Goal: Information Seeking & Learning: Learn about a topic

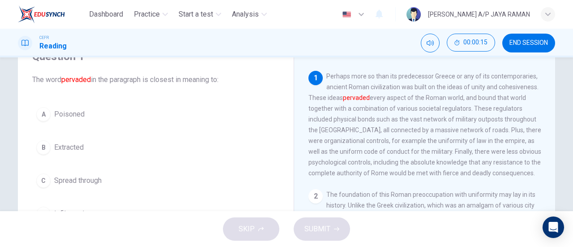
scroll to position [44, 0]
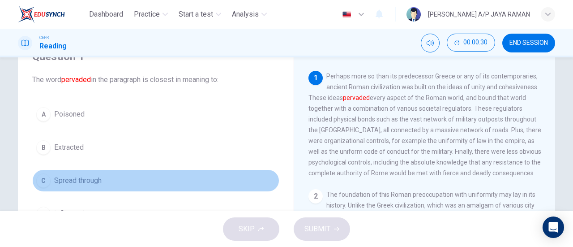
click at [99, 181] on span "Spread through" at bounding box center [77, 180] width 47 height 11
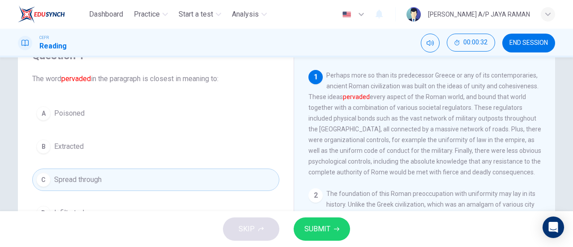
scroll to position [45, 0]
click at [325, 232] on span "SUBMIT" at bounding box center [318, 229] width 26 height 13
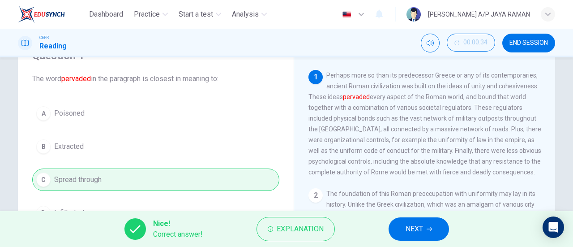
click at [405, 227] on button "NEXT" at bounding box center [419, 228] width 60 height 23
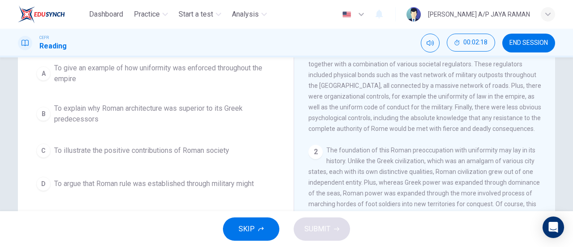
scroll to position [88, 0]
click at [255, 64] on span "To give an example of how uniformity was enforced throughout the empire" at bounding box center [164, 73] width 221 height 21
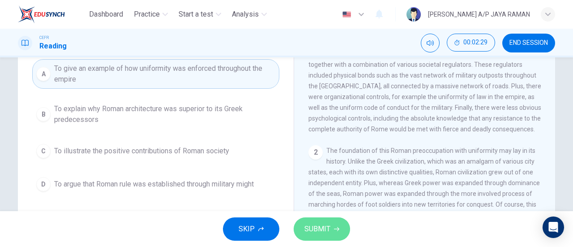
click at [333, 219] on button "SUBMIT" at bounding box center [322, 228] width 56 height 23
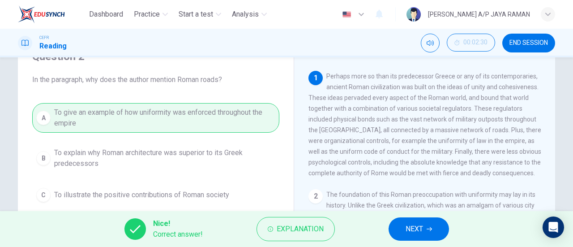
scroll to position [44, 0]
click at [432, 227] on icon "button" at bounding box center [429, 228] width 5 height 5
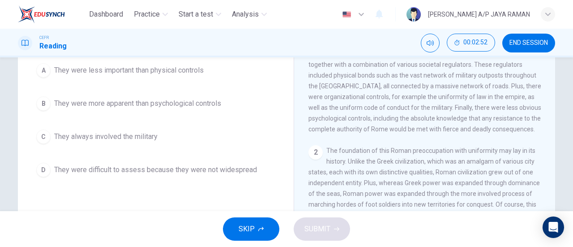
scroll to position [88, 0]
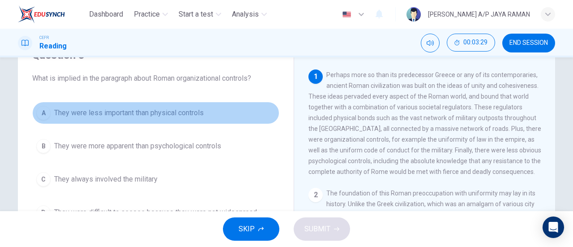
click at [200, 114] on span "They were less important than physical controls" at bounding box center [129, 112] width 150 height 11
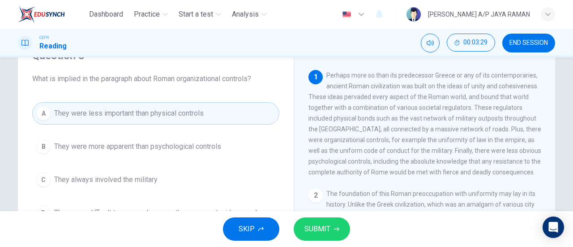
scroll to position [44, 0]
click at [326, 234] on span "SUBMIT" at bounding box center [318, 229] width 26 height 13
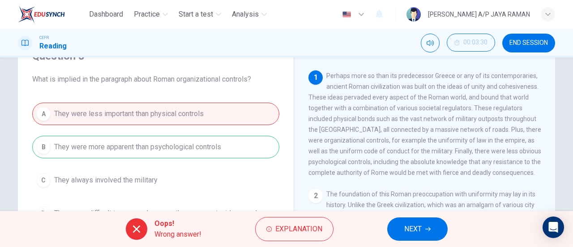
click at [423, 232] on button "NEXT" at bounding box center [417, 228] width 60 height 23
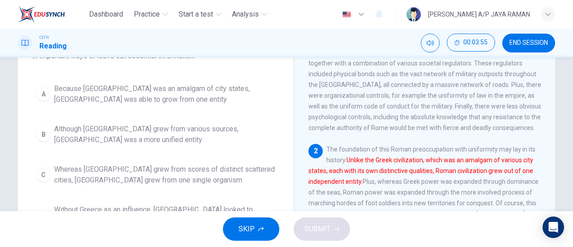
scroll to position [90, 0]
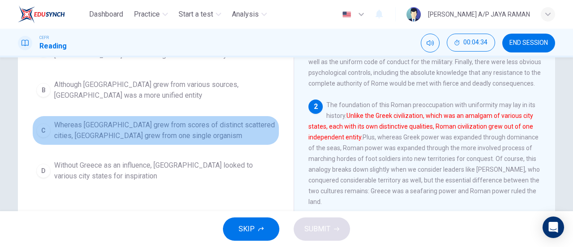
click at [225, 129] on span "Whereas Greece grew from scores of distinct scattered cities, Rome grew from on…" at bounding box center [164, 130] width 221 height 21
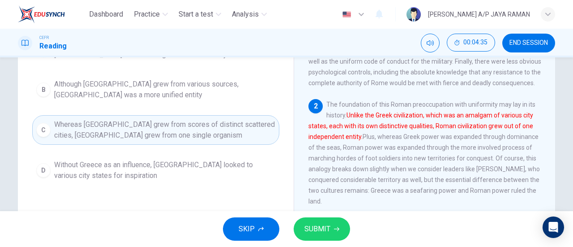
scroll to position [134, 0]
click at [323, 227] on span "SUBMIT" at bounding box center [318, 229] width 26 height 13
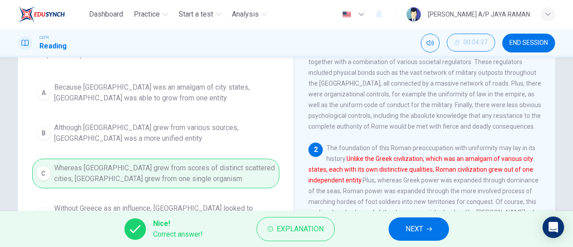
scroll to position [90, 0]
click at [423, 229] on span "NEXT" at bounding box center [414, 229] width 17 height 13
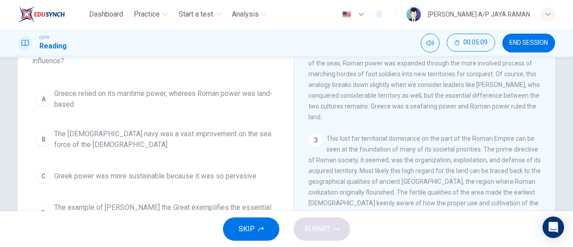
scroll to position [85, 0]
click at [201, 88] on span "Greece relied on its maritime power, whereas Roman power was land-based" at bounding box center [164, 98] width 221 height 21
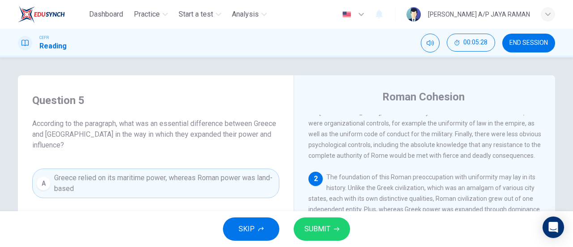
scroll to position [0, 0]
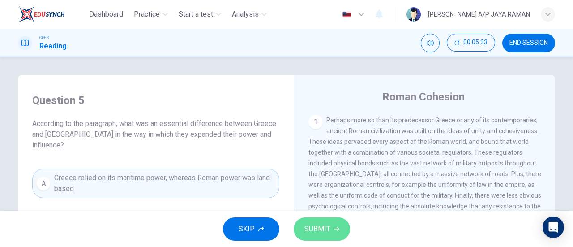
click at [322, 228] on span "SUBMIT" at bounding box center [318, 229] width 26 height 13
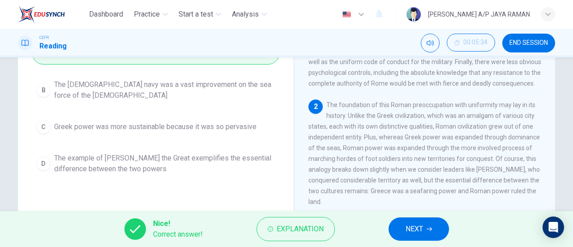
click at [408, 231] on span "NEXT" at bounding box center [414, 229] width 17 height 13
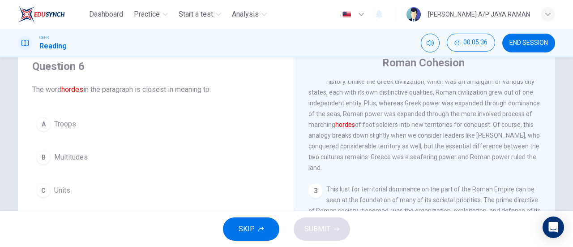
scroll to position [134, 0]
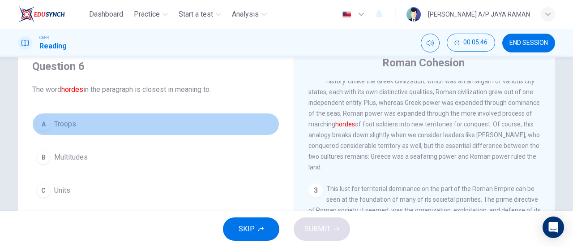
click at [104, 130] on button "A Troops" at bounding box center [155, 124] width 247 height 22
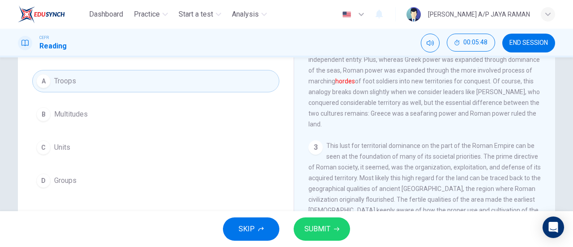
scroll to position [78, 0]
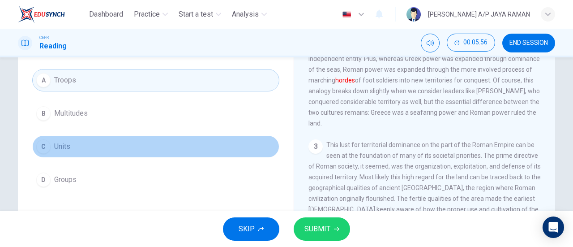
click at [104, 147] on button "C Units" at bounding box center [155, 146] width 247 height 22
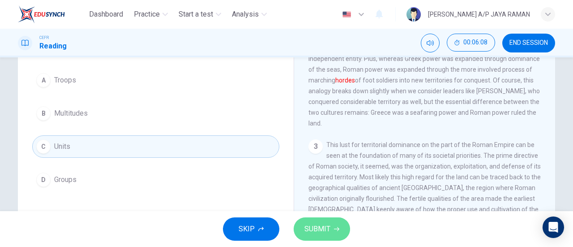
click at [322, 225] on span "SUBMIT" at bounding box center [318, 229] width 26 height 13
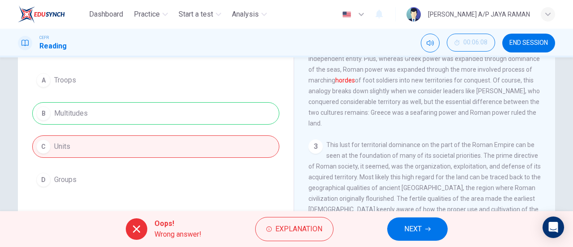
click at [428, 230] on icon "button" at bounding box center [427, 228] width 5 height 5
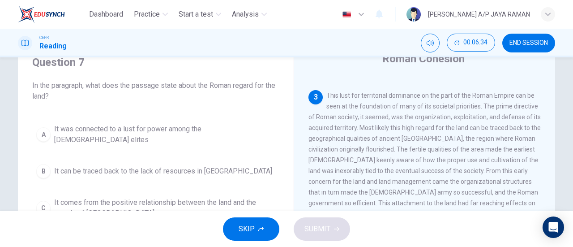
scroll to position [223, 0]
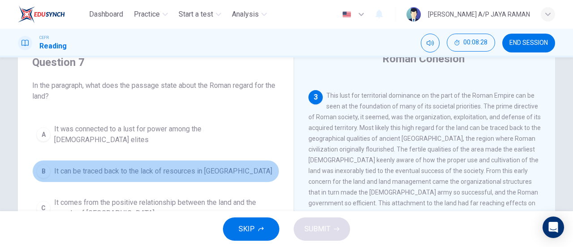
click at [205, 170] on button "B It can be traced back to the lack of resources in Latium" at bounding box center [155, 171] width 247 height 22
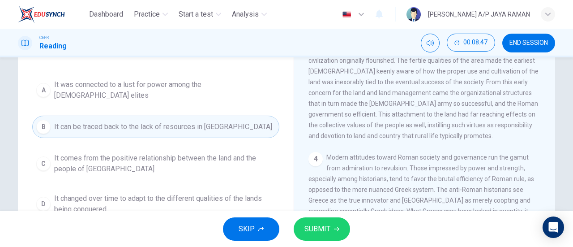
scroll to position [83, 0]
click at [322, 230] on span "SUBMIT" at bounding box center [318, 229] width 26 height 13
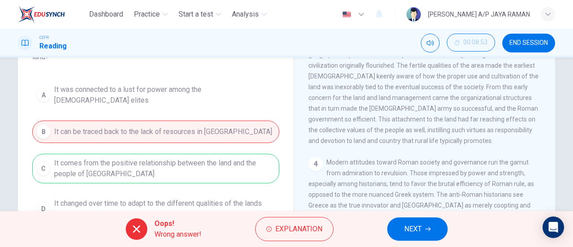
scroll to position [78, 0]
click at [433, 232] on button "NEXT" at bounding box center [417, 228] width 60 height 23
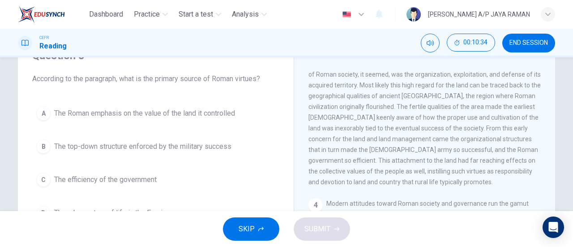
scroll to position [259, 0]
click at [109, 110] on span "The Roman emphasis on the value of the land it controlled" at bounding box center [144, 113] width 181 height 11
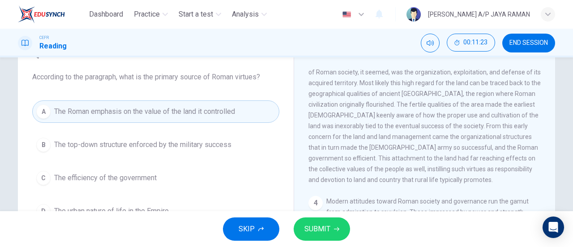
scroll to position [46, 0]
click at [322, 231] on span "SUBMIT" at bounding box center [318, 229] width 26 height 13
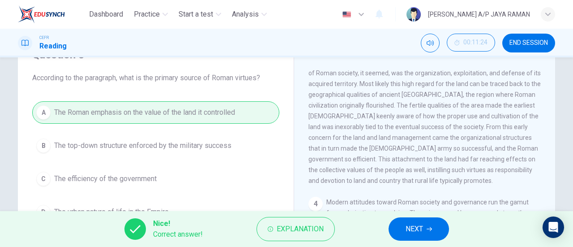
click at [434, 228] on button "NEXT" at bounding box center [419, 228] width 60 height 23
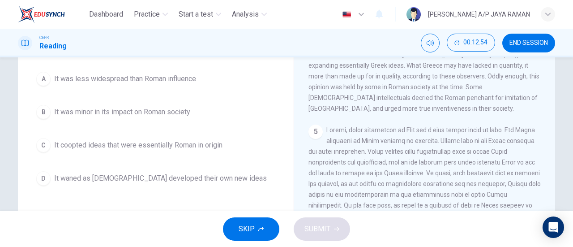
scroll to position [90, 0]
click at [230, 148] on button "C It coopted ideas that were essentially Roman in origin" at bounding box center [155, 146] width 247 height 22
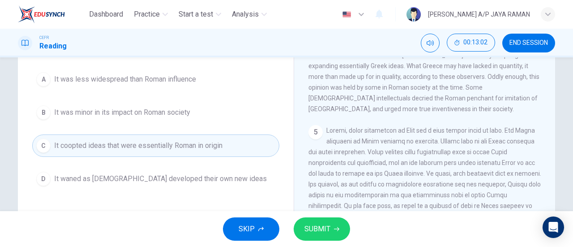
scroll to position [90, 0]
click at [232, 183] on button "D It waned as Romans developed their own new ideas" at bounding box center [155, 179] width 247 height 22
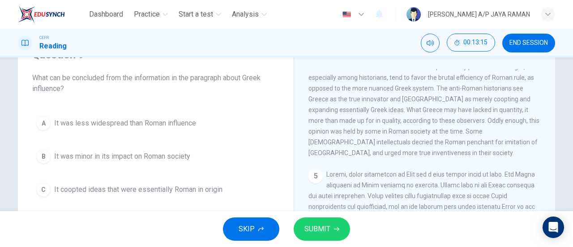
scroll to position [46, 0]
click at [152, 119] on span "It was less widespread than Roman influence" at bounding box center [125, 123] width 142 height 11
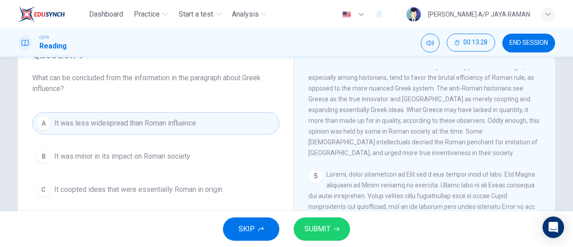
scroll to position [433, 0]
drag, startPoint x: 440, startPoint y: 103, endPoint x: 476, endPoint y: 103, distance: 36.3
click at [476, 103] on span "Modern attitudes toward Roman society and governance run the gamut from admirat…" at bounding box center [424, 104] width 231 height 104
click at [322, 226] on span "SUBMIT" at bounding box center [318, 229] width 26 height 13
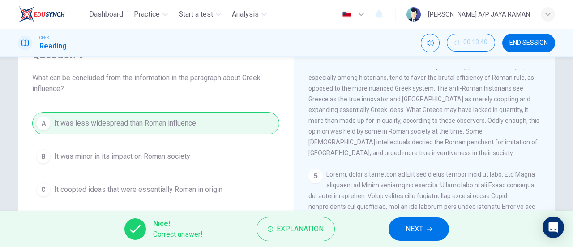
click at [413, 227] on span "NEXT" at bounding box center [414, 229] width 17 height 13
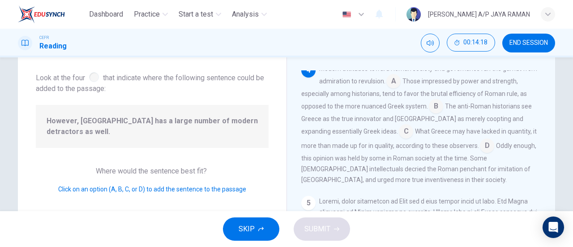
scroll to position [395, 0]
click at [480, 153] on input at bounding box center [487, 145] width 14 height 14
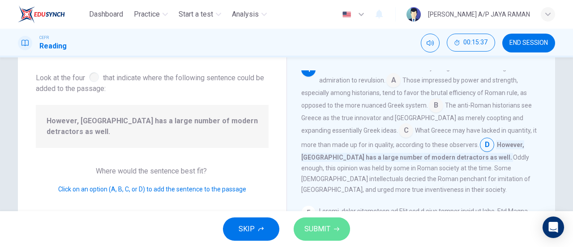
click at [319, 225] on span "SUBMIT" at bounding box center [318, 229] width 26 height 13
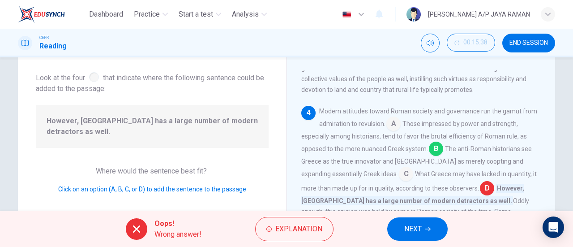
scroll to position [351, 0]
click at [426, 226] on icon "button" at bounding box center [427, 228] width 5 height 5
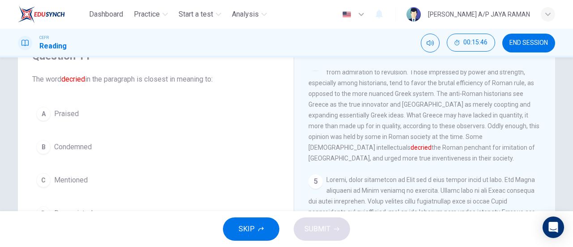
scroll to position [402, 0]
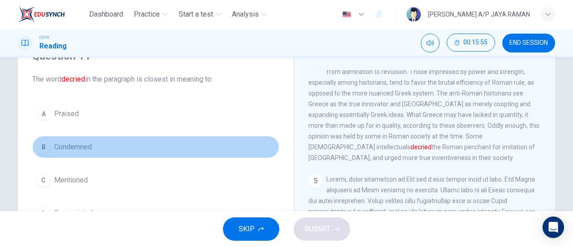
click at [124, 139] on button "B Condemned" at bounding box center [155, 147] width 247 height 22
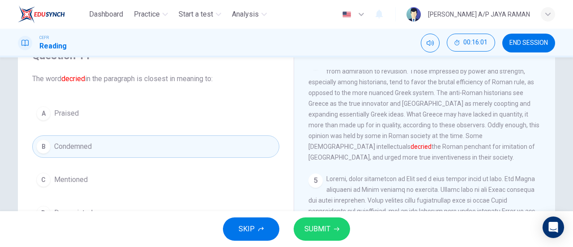
scroll to position [45, 0]
click at [321, 232] on span "SUBMIT" at bounding box center [318, 229] width 26 height 13
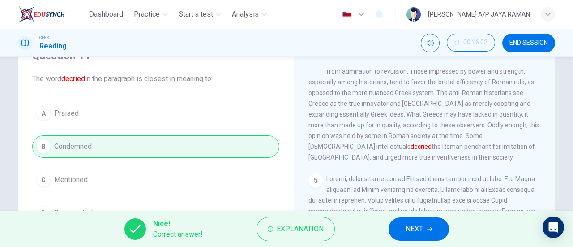
click at [423, 227] on span "NEXT" at bounding box center [414, 229] width 17 height 13
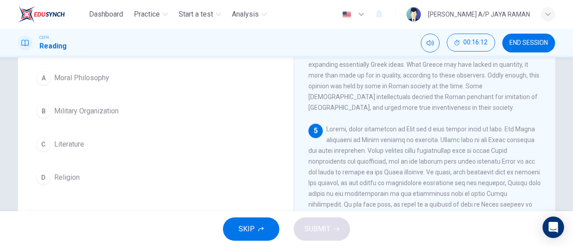
scroll to position [91, 0]
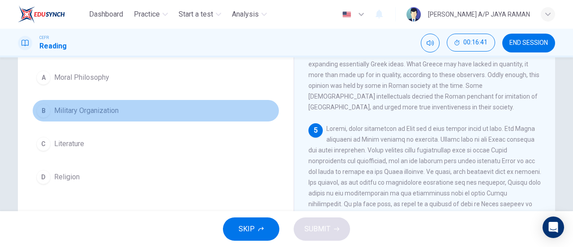
click at [81, 118] on button "B Military Organization" at bounding box center [155, 110] width 247 height 22
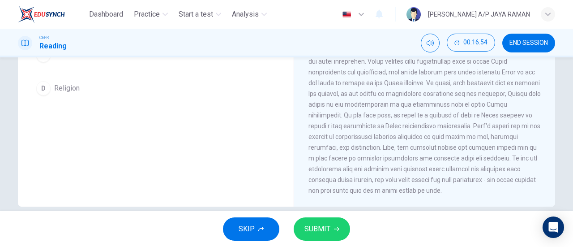
scroll to position [180, 0]
click at [330, 225] on button "SUBMIT" at bounding box center [322, 228] width 56 height 23
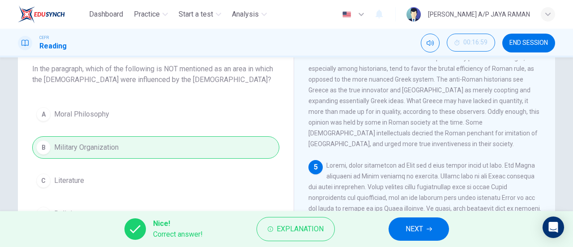
scroll to position [54, 0]
click at [434, 223] on button "NEXT" at bounding box center [419, 228] width 60 height 23
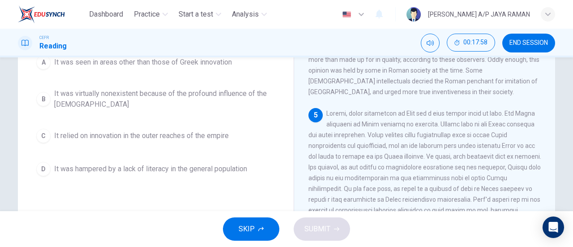
scroll to position [107, 0]
click at [220, 105] on span "It was virtually nonexistent because of the profound influence of the Greeks" at bounding box center [164, 97] width 221 height 21
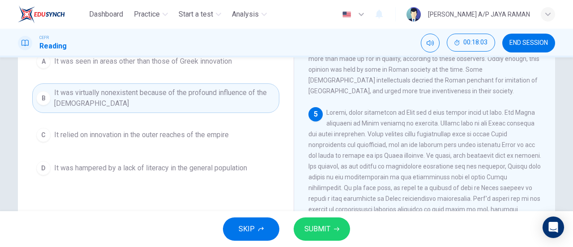
click at [333, 225] on button "SUBMIT" at bounding box center [322, 228] width 56 height 23
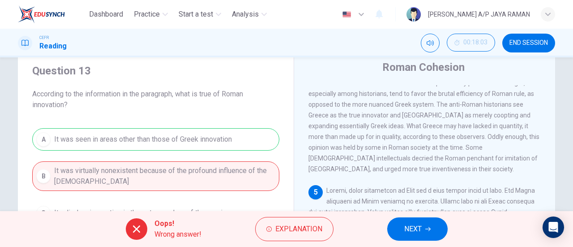
scroll to position [28, 0]
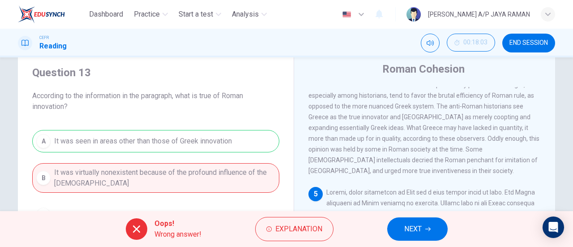
click at [434, 228] on button "NEXT" at bounding box center [417, 228] width 60 height 23
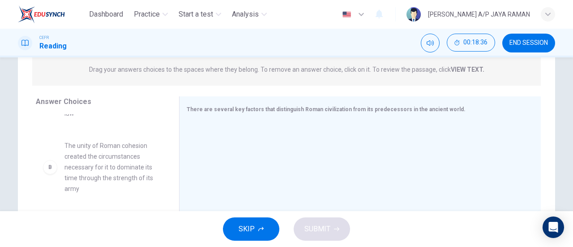
scroll to position [89, 0]
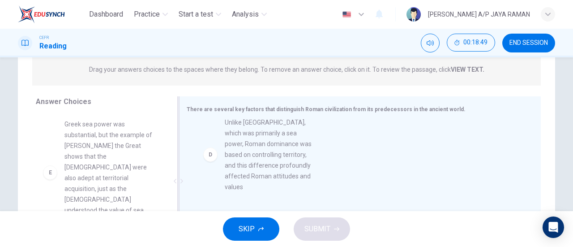
drag, startPoint x: 110, startPoint y: 155, endPoint x: 293, endPoint y: 158, distance: 183.7
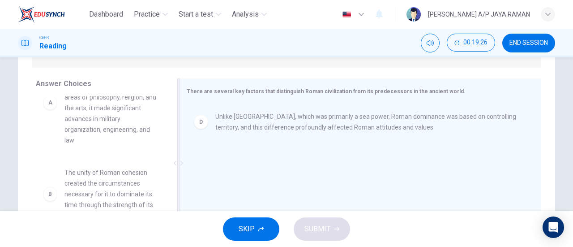
scroll to position [44, 0]
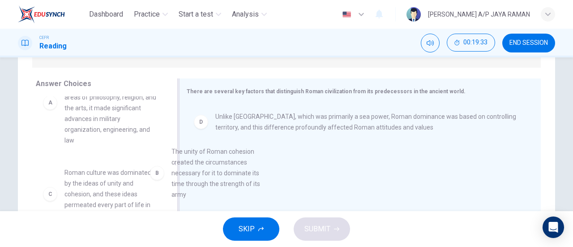
drag, startPoint x: 91, startPoint y: 188, endPoint x: 217, endPoint y: 176, distance: 126.4
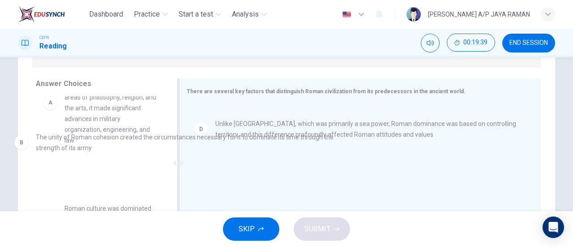
drag, startPoint x: 275, startPoint y: 126, endPoint x: 96, endPoint y: 147, distance: 179.9
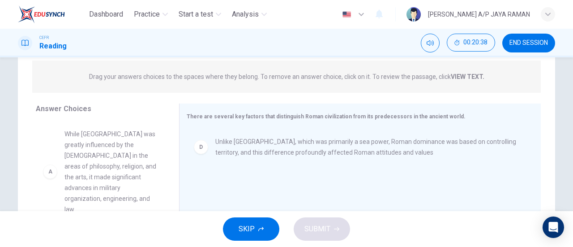
scroll to position [108, 0]
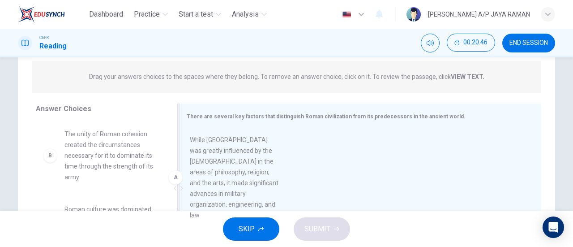
drag, startPoint x: 123, startPoint y: 158, endPoint x: 251, endPoint y: 166, distance: 127.9
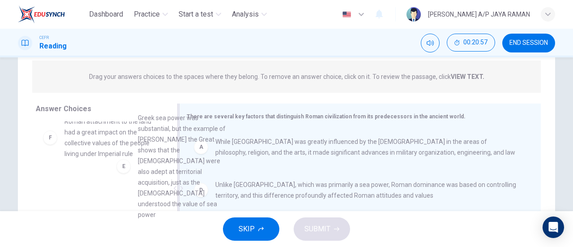
drag, startPoint x: 128, startPoint y: 162, endPoint x: 265, endPoint y: 164, distance: 136.6
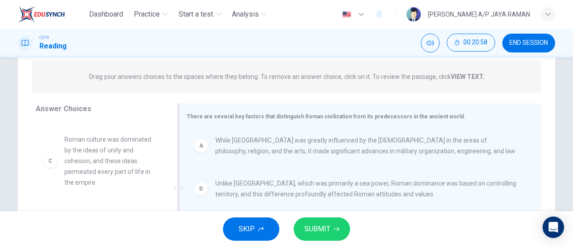
scroll to position [2, 0]
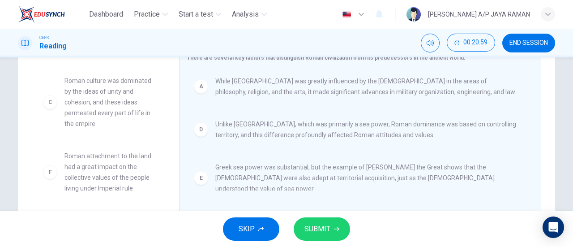
click at [330, 234] on span "SUBMIT" at bounding box center [318, 229] width 26 height 13
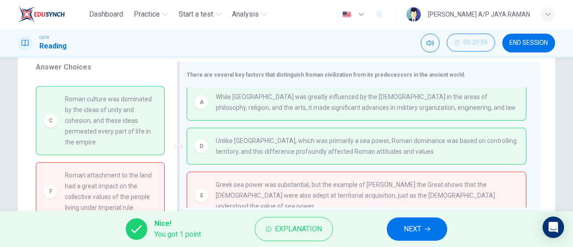
scroll to position [150, 0]
click at [430, 236] on button "NEXT" at bounding box center [417, 228] width 60 height 23
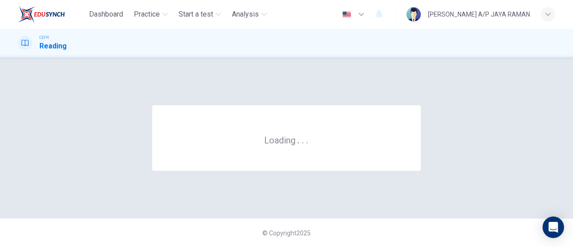
scroll to position [0, 0]
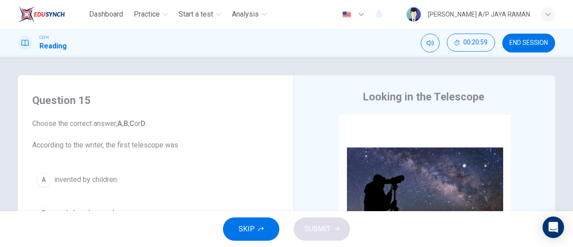
click at [541, 41] on span "END SESSION" at bounding box center [529, 42] width 39 height 7
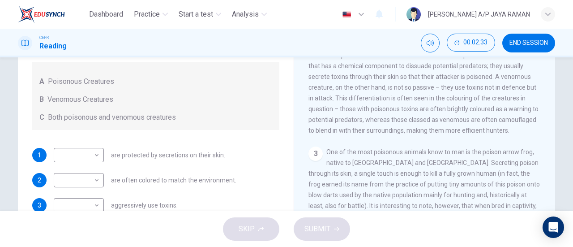
scroll to position [116, 0]
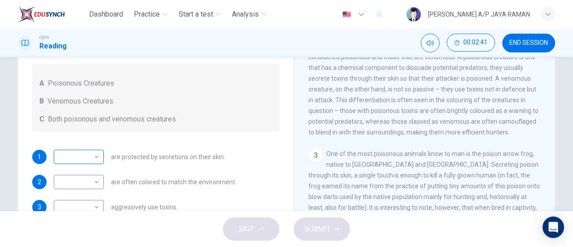
click at [83, 159] on body "Dashboard Practice Start a test Analysis English en ​ [PERSON_NAME] A/P JAYA RA…" at bounding box center [286, 123] width 573 height 247
click at [84, 170] on li "A" at bounding box center [77, 171] width 50 height 14
type input "A"
click at [96, 189] on body "Dashboard Practice Start a test Analysis English en ​ [PERSON_NAME] A/P JAYA RA…" at bounding box center [286, 123] width 573 height 247
click at [77, 205] on li "B" at bounding box center [77, 210] width 50 height 14
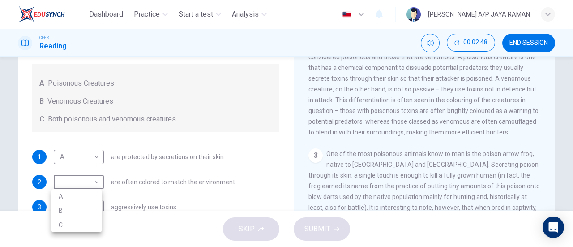
type input "B"
click at [82, 204] on body "Dashboard Practice Start a test Analysis English en ​ [PERSON_NAME] A/P JAYA RA…" at bounding box center [286, 123] width 573 height 247
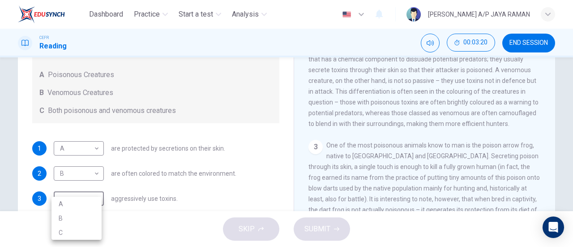
click at [78, 227] on li "C" at bounding box center [77, 232] width 50 height 14
type input "C"
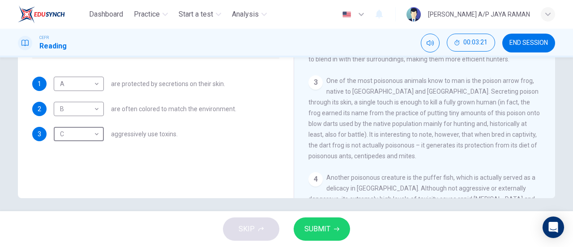
scroll to position [193, 0]
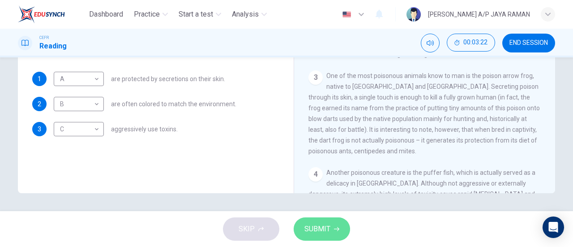
click at [320, 236] on button "SUBMIT" at bounding box center [322, 228] width 56 height 23
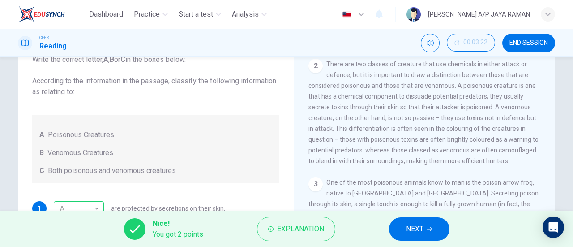
scroll to position [65, 0]
click at [446, 227] on button "NEXT" at bounding box center [419, 228] width 60 height 23
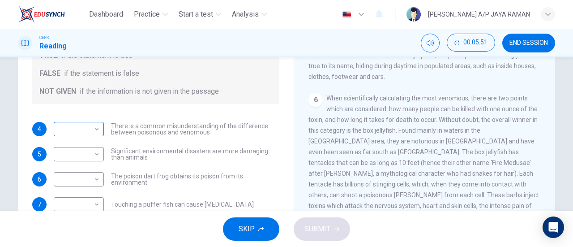
scroll to position [143, 0]
click at [89, 132] on body "Dashboard Practice Start a test Analysis English en ​ [PERSON_NAME] A/P JAYA RA…" at bounding box center [286, 123] width 573 height 247
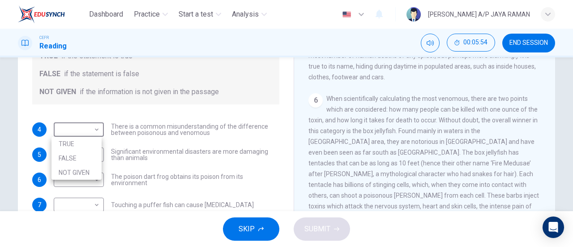
click at [86, 176] on li "NOT GIVEN" at bounding box center [77, 172] width 50 height 14
type input "NOT GIVEN"
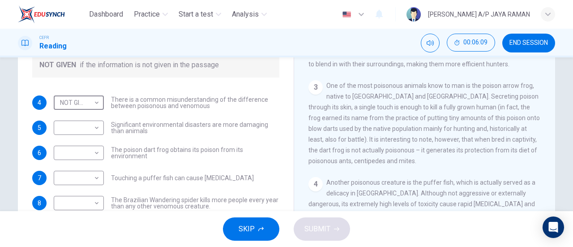
scroll to position [264, 0]
click at [80, 154] on body "Dashboard Practice Start a test Analysis English en ​ [PERSON_NAME] A/P [PERSON…" at bounding box center [286, 123] width 573 height 247
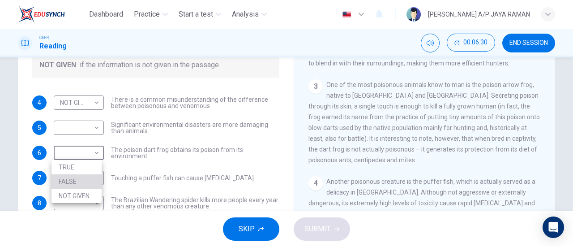
click at [76, 185] on li "FALSE" at bounding box center [77, 181] width 50 height 14
type input "FALSE"
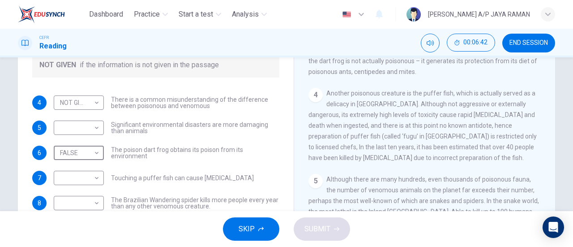
scroll to position [352, 0]
click at [62, 182] on body "Dashboard Practice Start a test Analysis English en ​ [PERSON_NAME] A/P JAYA RA…" at bounding box center [286, 123] width 573 height 247
click at [73, 203] on li "FALSE" at bounding box center [77, 206] width 50 height 14
type input "FALSE"
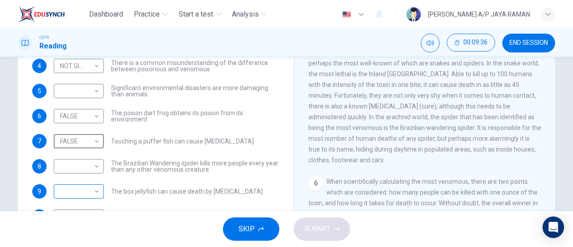
scroll to position [146, 0]
click at [89, 168] on body "Dashboard Practice Start a test Analysis English en ​ [PERSON_NAME] A/P JAYA RA…" at bounding box center [286, 123] width 573 height 247
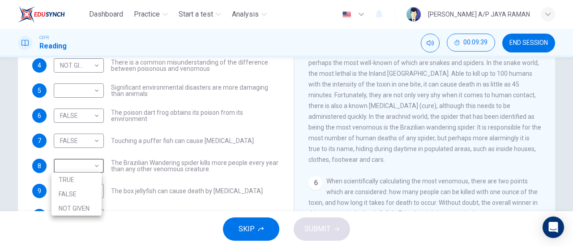
click at [85, 211] on li "NOT GIVEN" at bounding box center [77, 208] width 50 height 14
type input "NOT GIVEN"
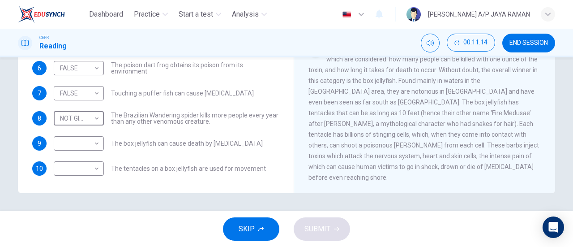
scroll to position [578, 0]
click at [79, 144] on body "Dashboard Practice Start a test Analysis English en ​ [PERSON_NAME] A/P JAYA RA…" at bounding box center [286, 123] width 573 height 247
click at [86, 172] on li "FALSE" at bounding box center [77, 171] width 50 height 14
type input "FALSE"
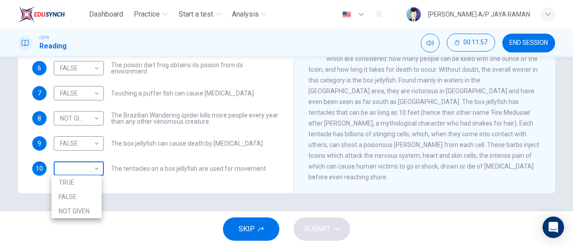
click at [84, 173] on body "Dashboard Practice Start a test Analysis English en ​ [PERSON_NAME] A/P JAYA RA…" at bounding box center [286, 123] width 573 height 247
click at [82, 191] on li "FALSE" at bounding box center [77, 196] width 50 height 14
type input "FALSE"
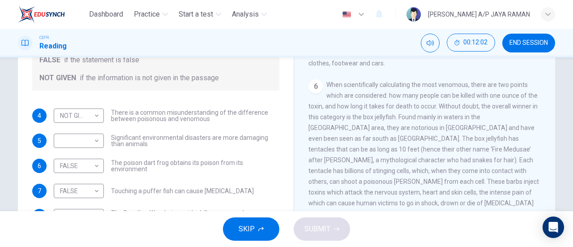
scroll to position [158, 0]
click at [77, 138] on body "Dashboard Practice Start a test Analysis English en ​ [PERSON_NAME] A/P JAYA RA…" at bounding box center [286, 123] width 573 height 247
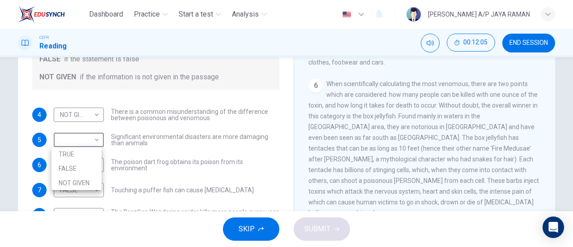
click at [64, 169] on li "FALSE" at bounding box center [77, 168] width 50 height 14
type input "FALSE"
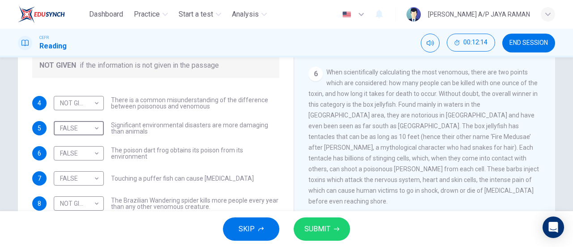
scroll to position [169, 0]
click at [331, 231] on button "SUBMIT" at bounding box center [322, 228] width 56 height 23
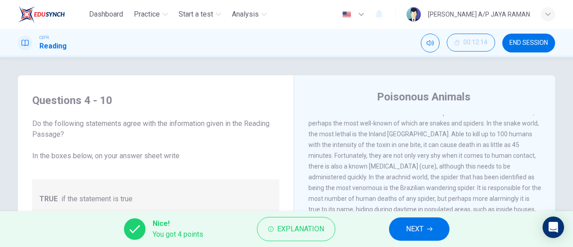
scroll to position [574, 0]
click at [419, 231] on span "NEXT" at bounding box center [414, 229] width 17 height 13
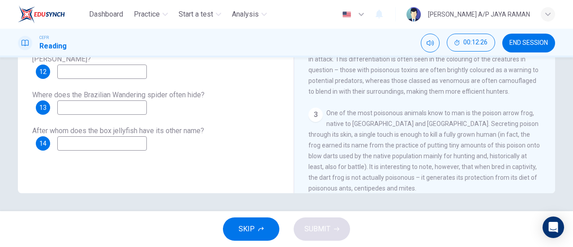
scroll to position [187, 0]
click at [250, 222] on button "SKIP" at bounding box center [251, 228] width 56 height 23
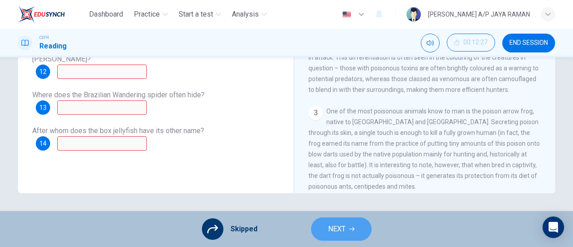
click at [359, 227] on button "NEXT" at bounding box center [341, 228] width 60 height 23
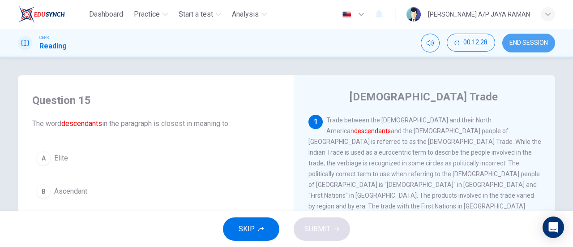
click at [529, 43] on span "END SESSION" at bounding box center [529, 42] width 39 height 7
